Goal: Complete application form

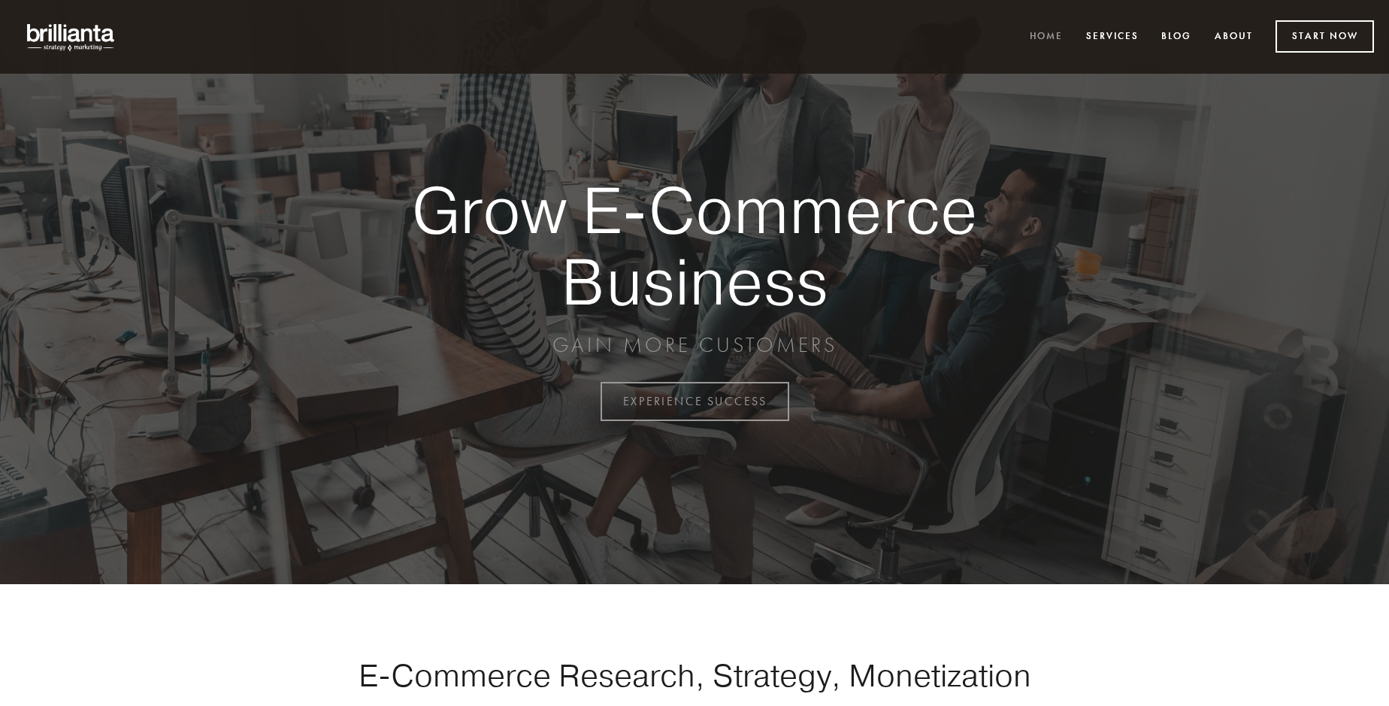
scroll to position [3939, 0]
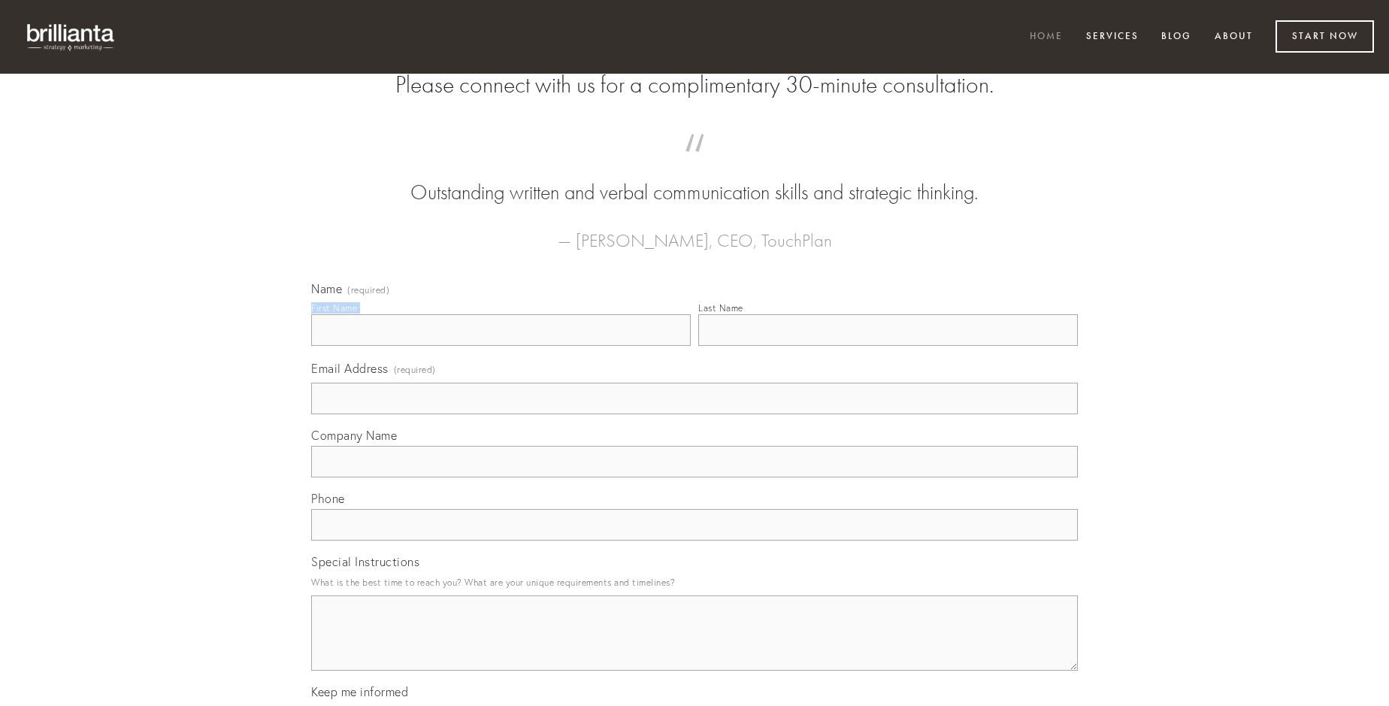
type input "[PERSON_NAME]"
click at [887, 346] on input "Last Name" at bounding box center [887, 330] width 379 height 32
type input "[PERSON_NAME]"
click at [694, 414] on input "Email Address (required)" at bounding box center [694, 398] width 766 height 32
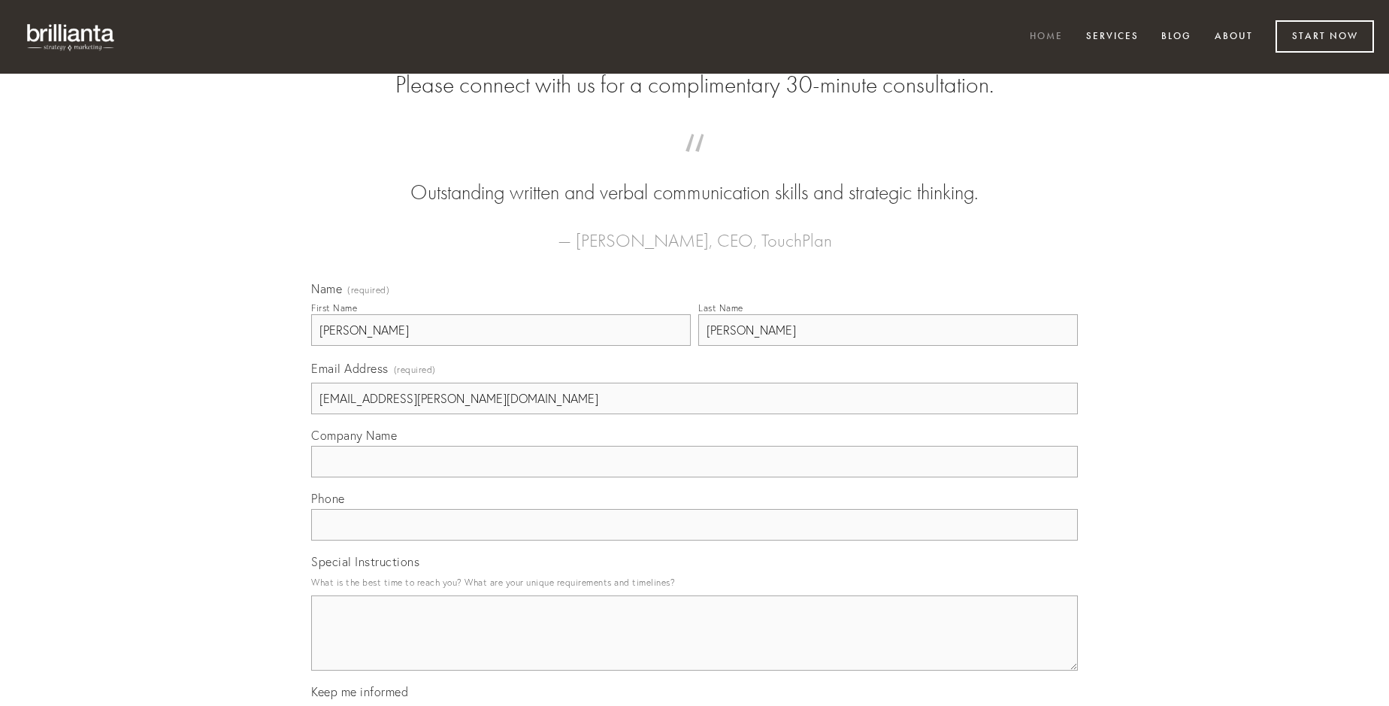
type input "[EMAIL_ADDRESS][PERSON_NAME][DOMAIN_NAME]"
click at [694, 477] on input "Company Name" at bounding box center [694, 462] width 766 height 32
type input "tredecim"
click at [694, 540] on input "text" at bounding box center [694, 525] width 766 height 32
click at [694, 646] on textarea "Special Instructions" at bounding box center [694, 632] width 766 height 75
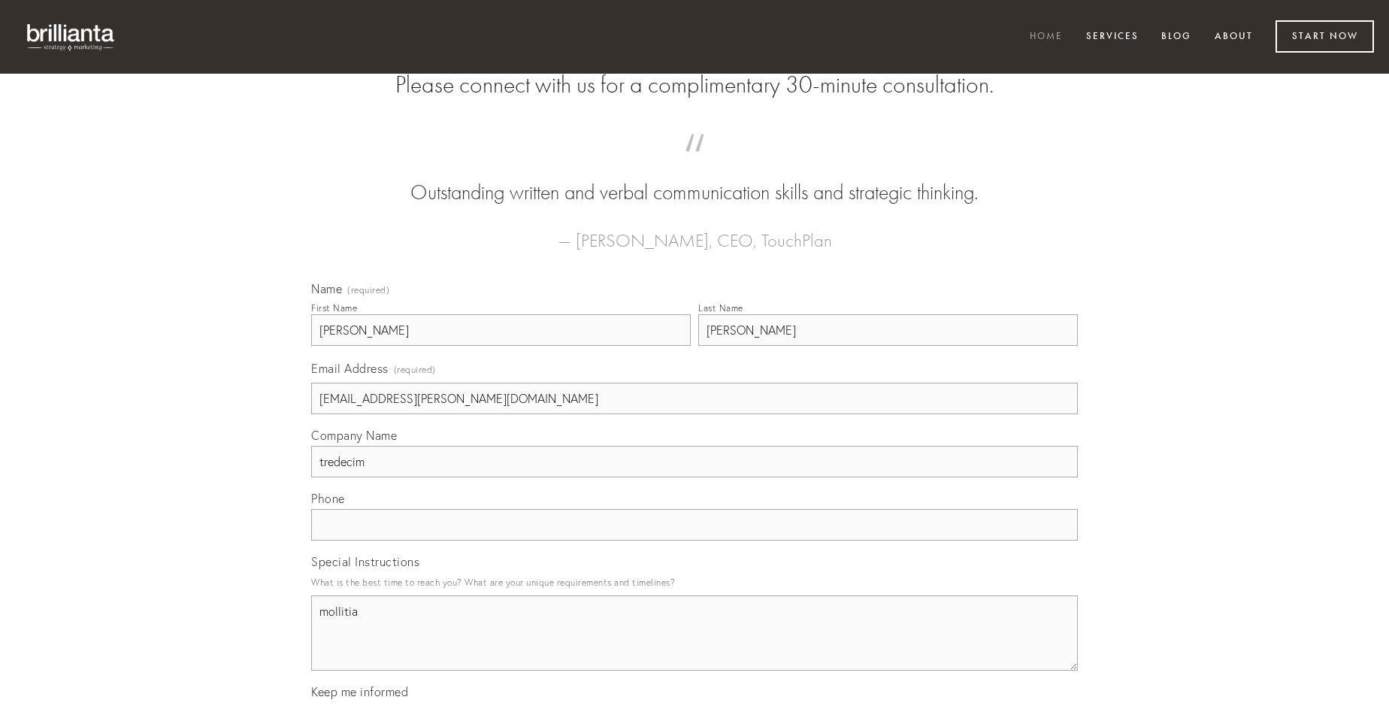
type textarea "mollitia"
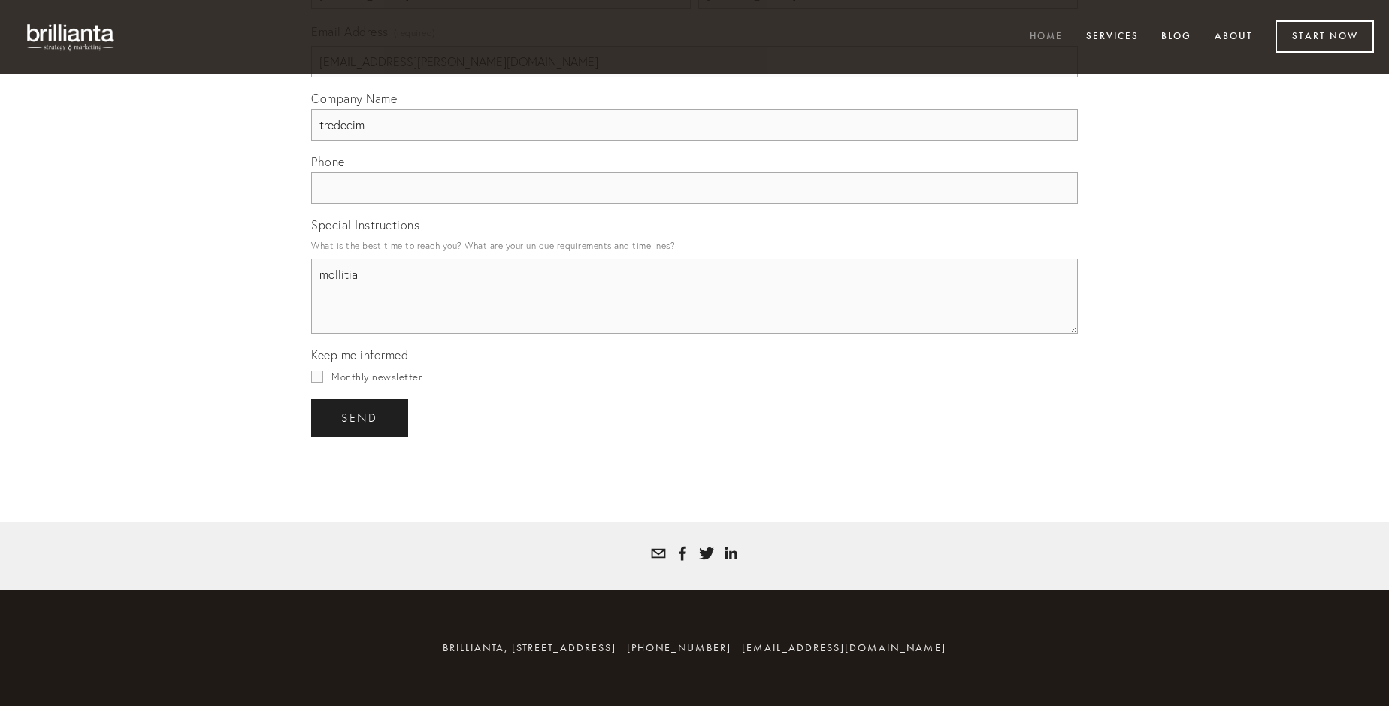
click at [361, 417] on span "send" at bounding box center [359, 418] width 37 height 14
